Goal: Check status

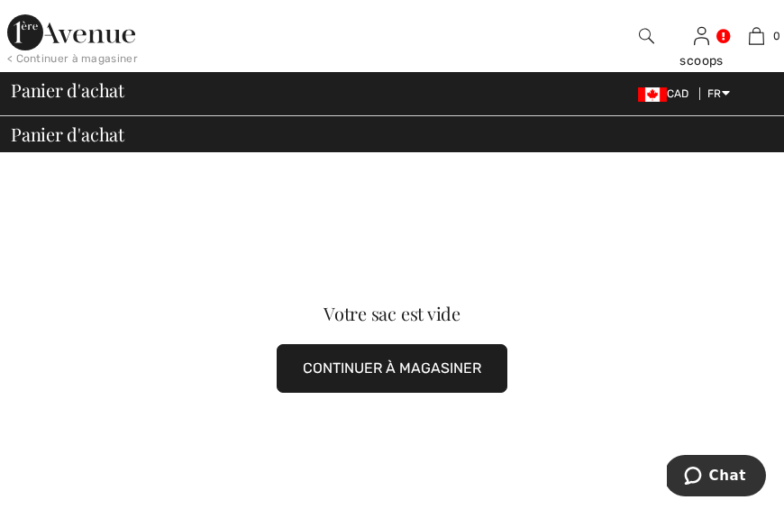
click at [361, 369] on button "CONTINUER À MAGASINER" at bounding box center [392, 368] width 231 height 49
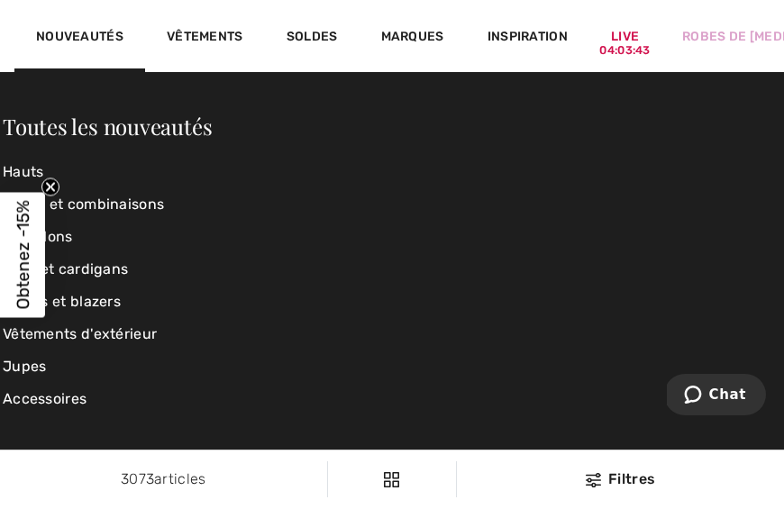
scroll to position [1, 0]
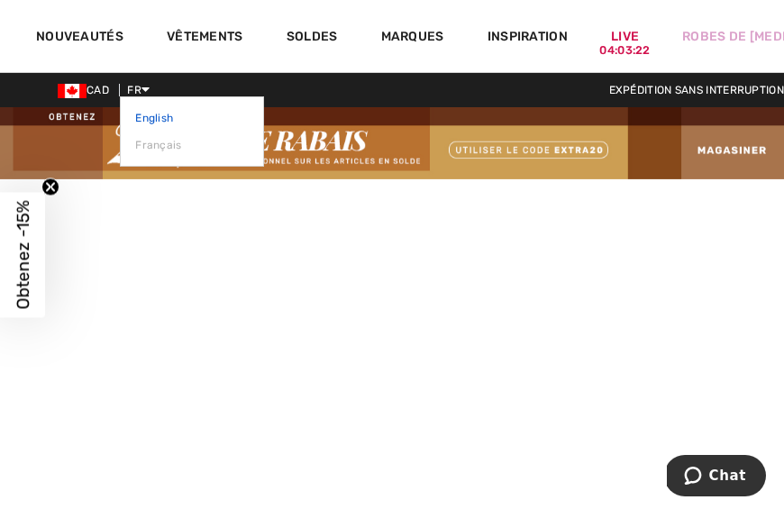
click at [152, 114] on link "English" at bounding box center [192, 118] width 114 height 27
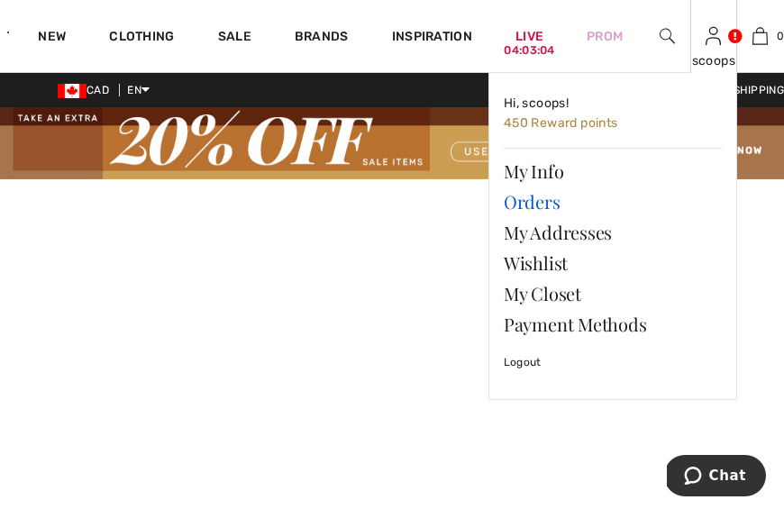
click at [529, 204] on link "Orders" at bounding box center [613, 202] width 218 height 31
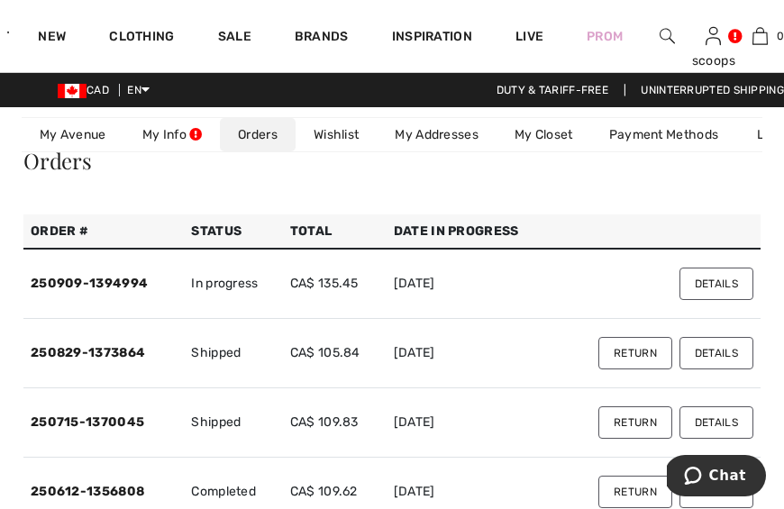
click at [713, 279] on button "Details" at bounding box center [717, 284] width 74 height 32
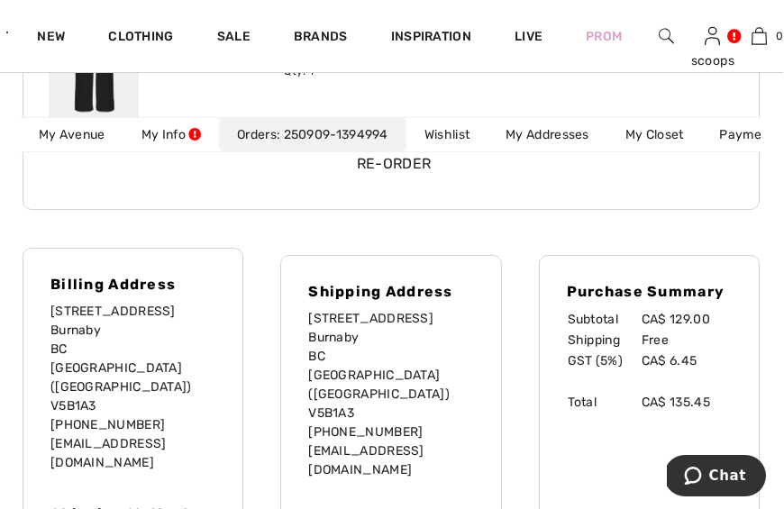
scroll to position [381, 0]
